Goal: Navigation & Orientation: Go to known website

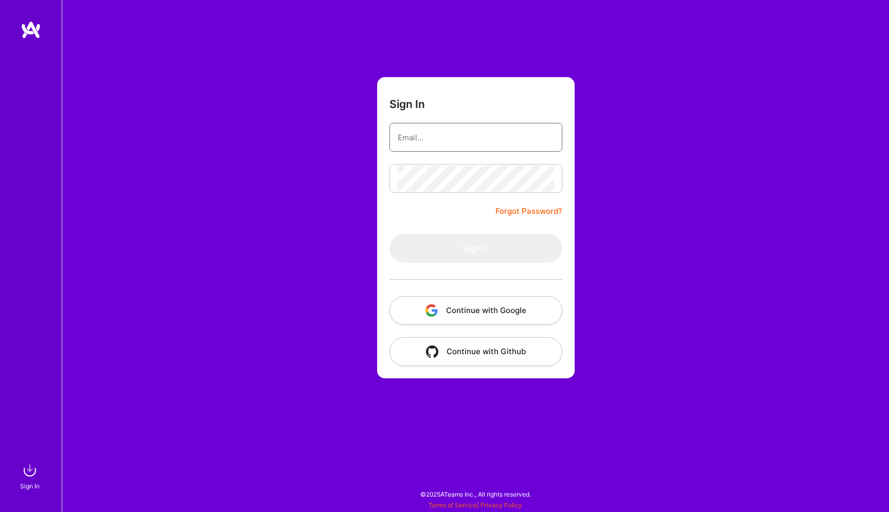
click at [491, 143] on input "email" at bounding box center [476, 137] width 156 height 26
type input "[EMAIL_ADDRESS][DOMAIN_NAME]"
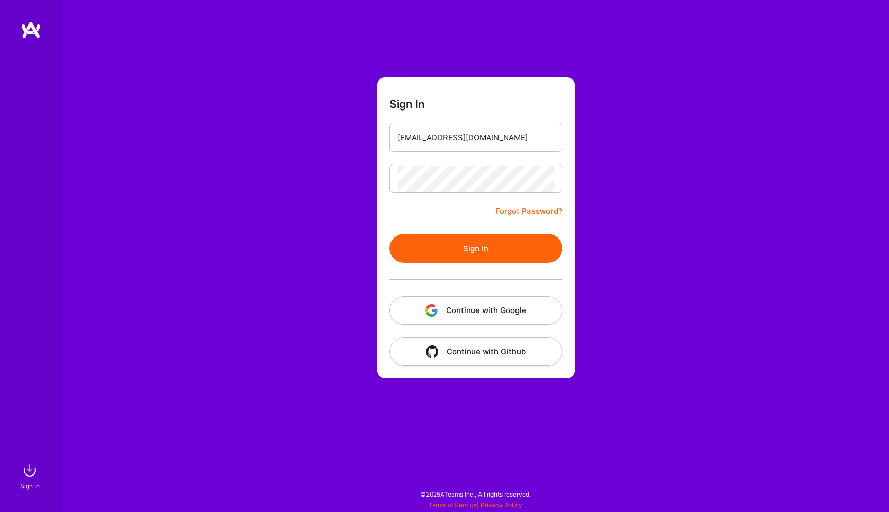
click at [488, 236] on button "Sign In" at bounding box center [475, 248] width 173 height 29
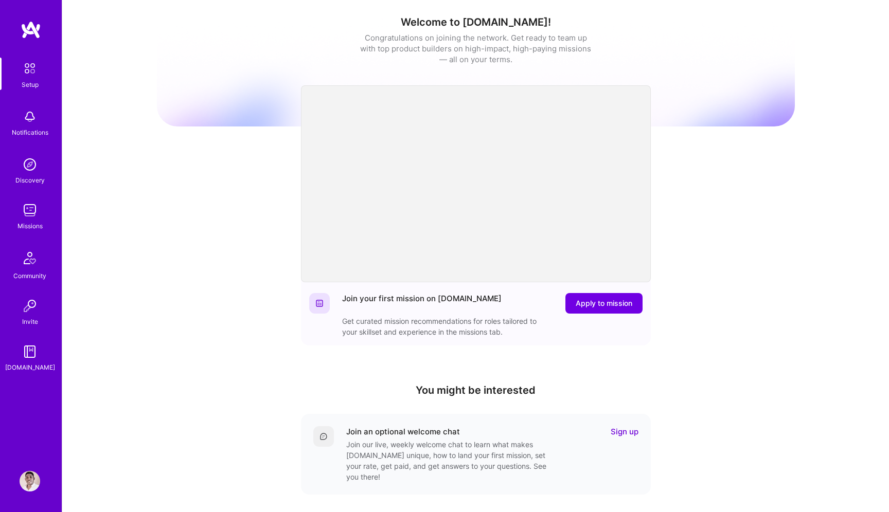
click at [28, 475] on img at bounding box center [30, 481] width 21 height 21
